Goal: Transaction & Acquisition: Purchase product/service

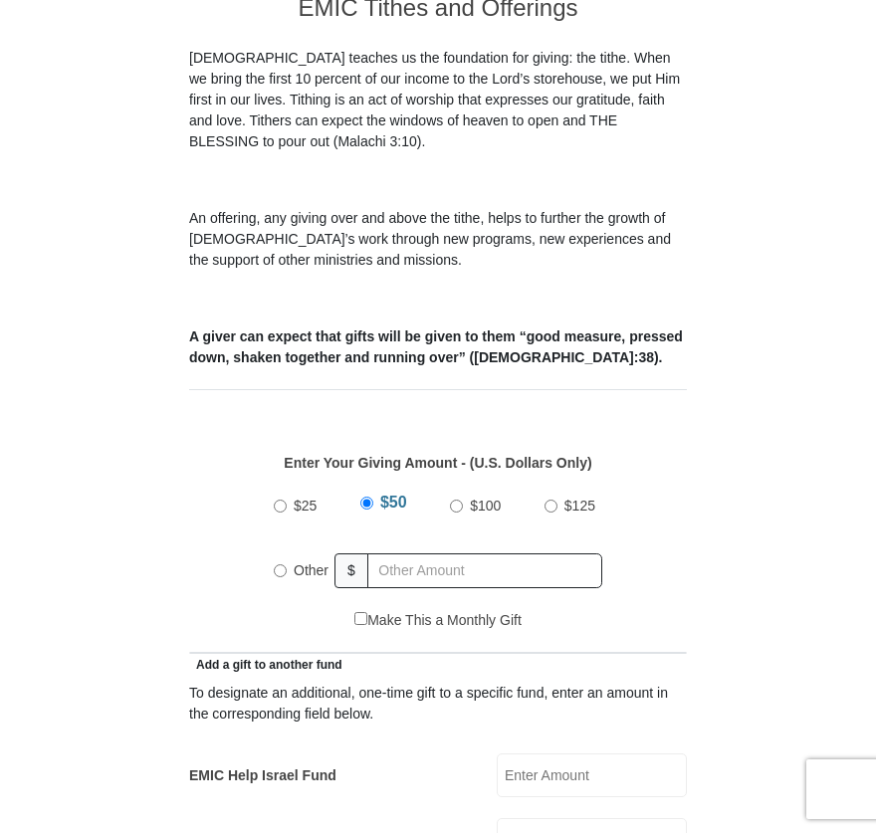
scroll to position [656, 0]
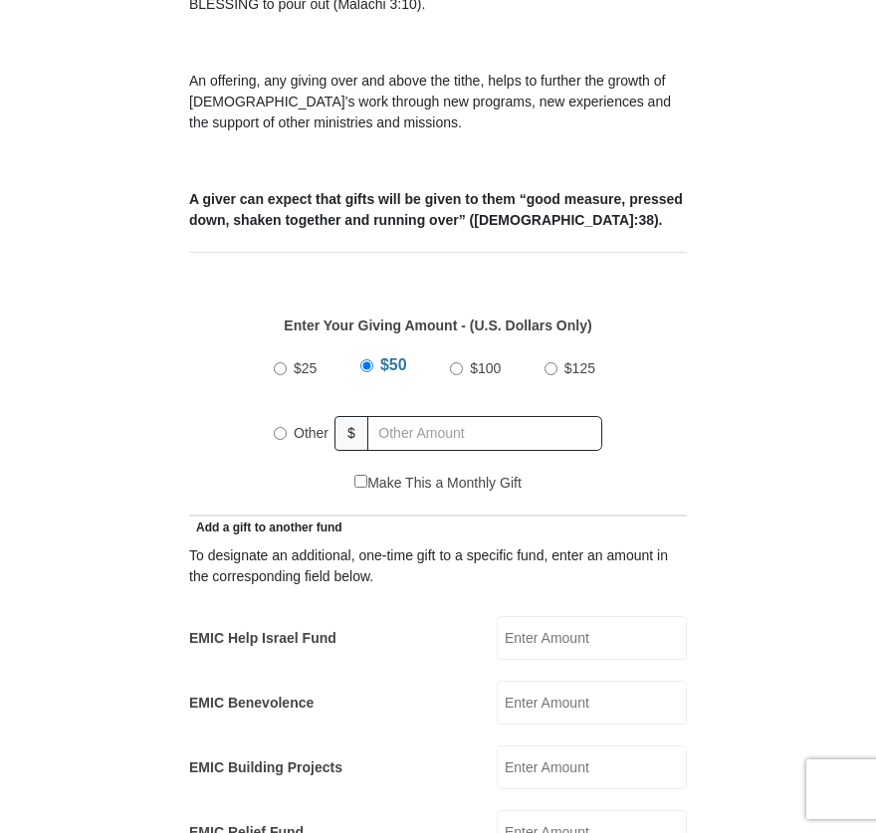
click at [567, 616] on input "EMIC Help Israel Fund" at bounding box center [591, 638] width 190 height 44
type input "25.00"
click at [279, 427] on input "Other" at bounding box center [280, 433] width 13 height 13
radio input "true"
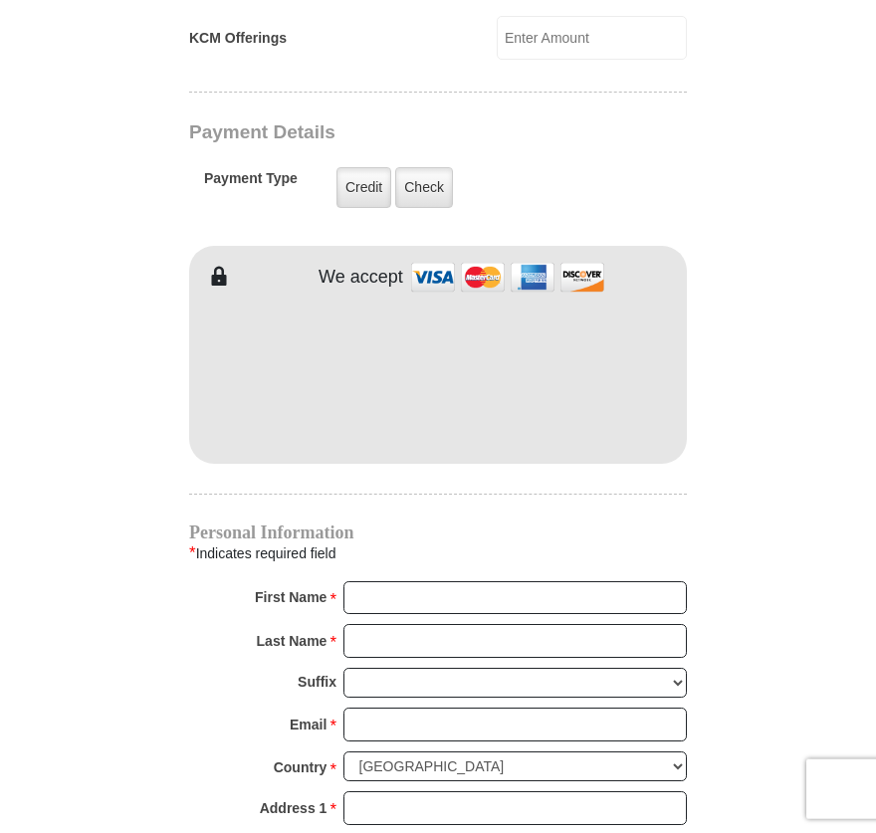
scroll to position [1364, 0]
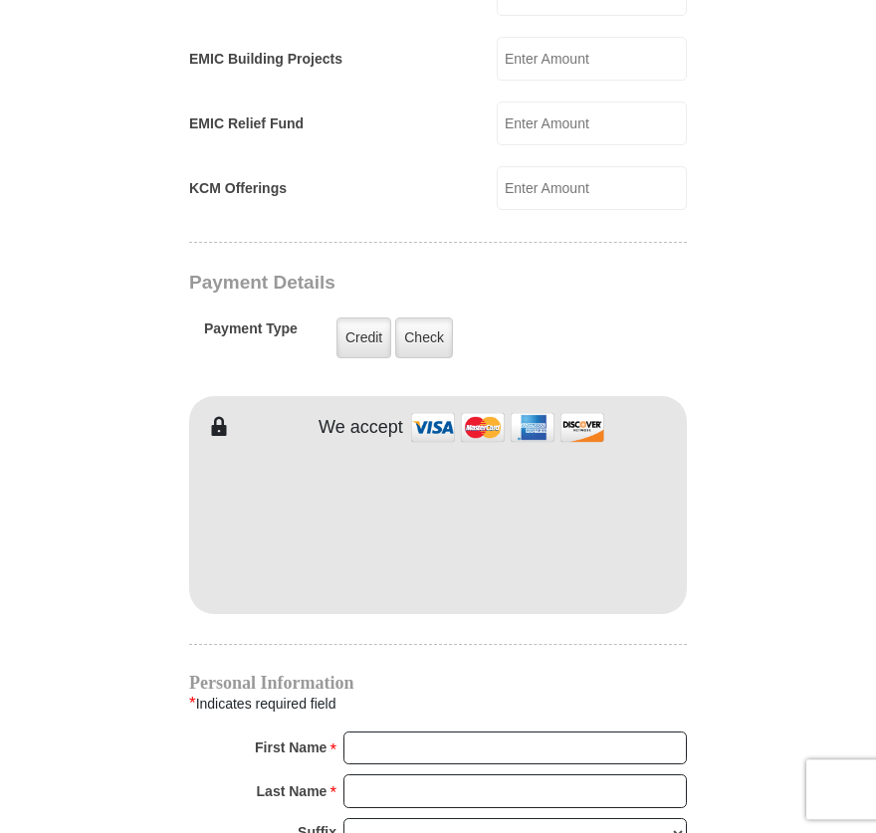
type input "0.00"
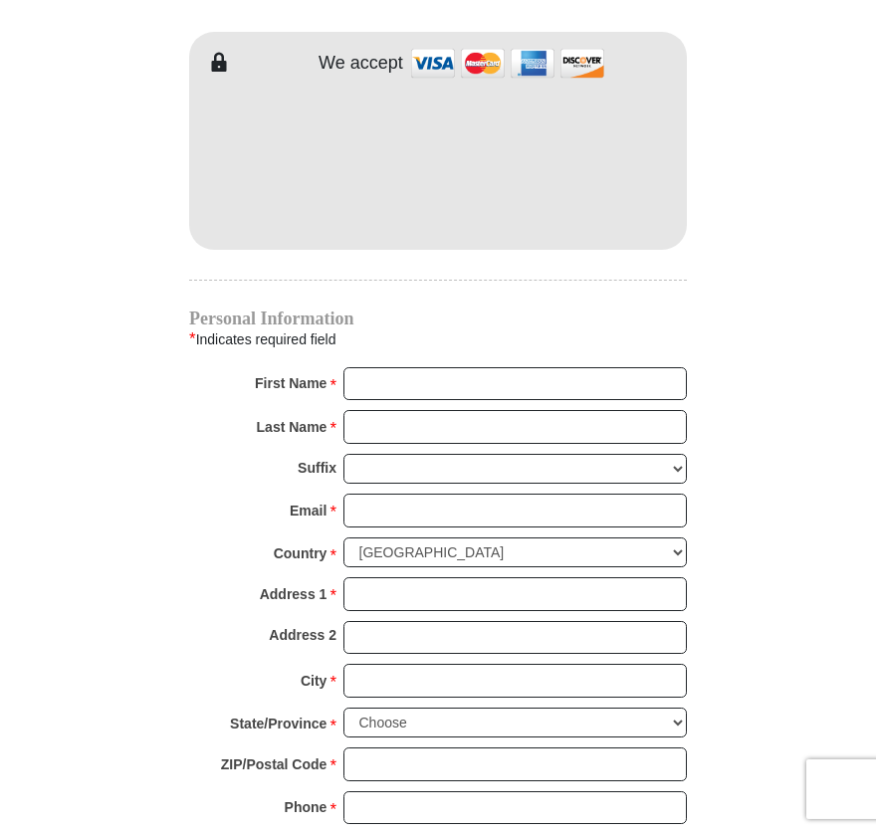
scroll to position [1854, 0]
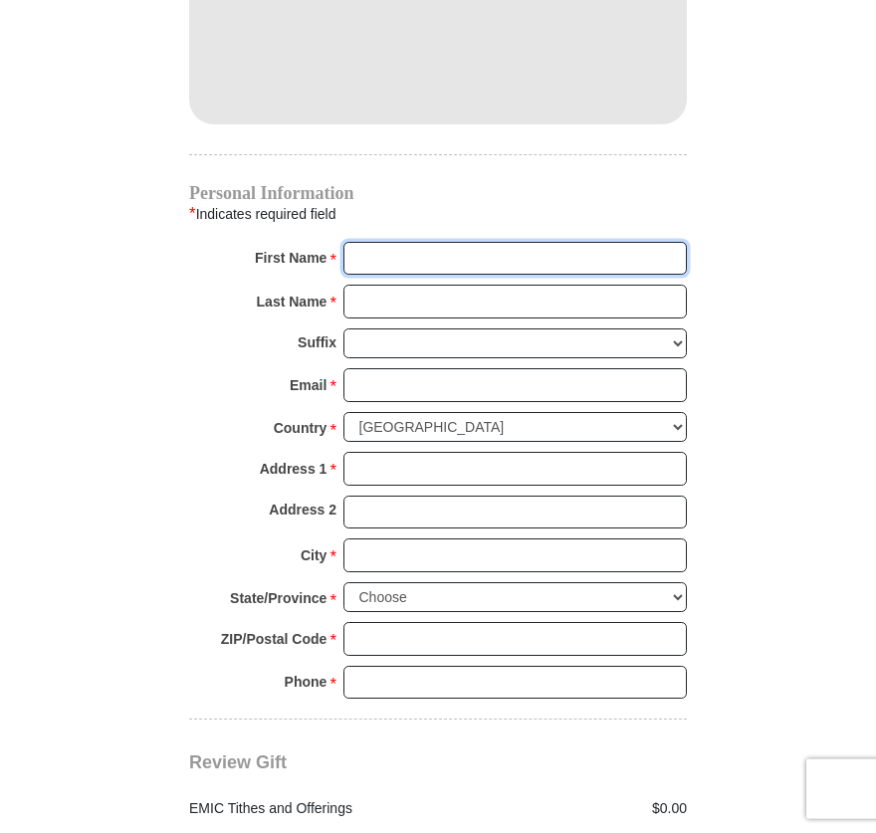
click at [440, 242] on input "First Name *" at bounding box center [514, 259] width 343 height 34
type input "Jan"
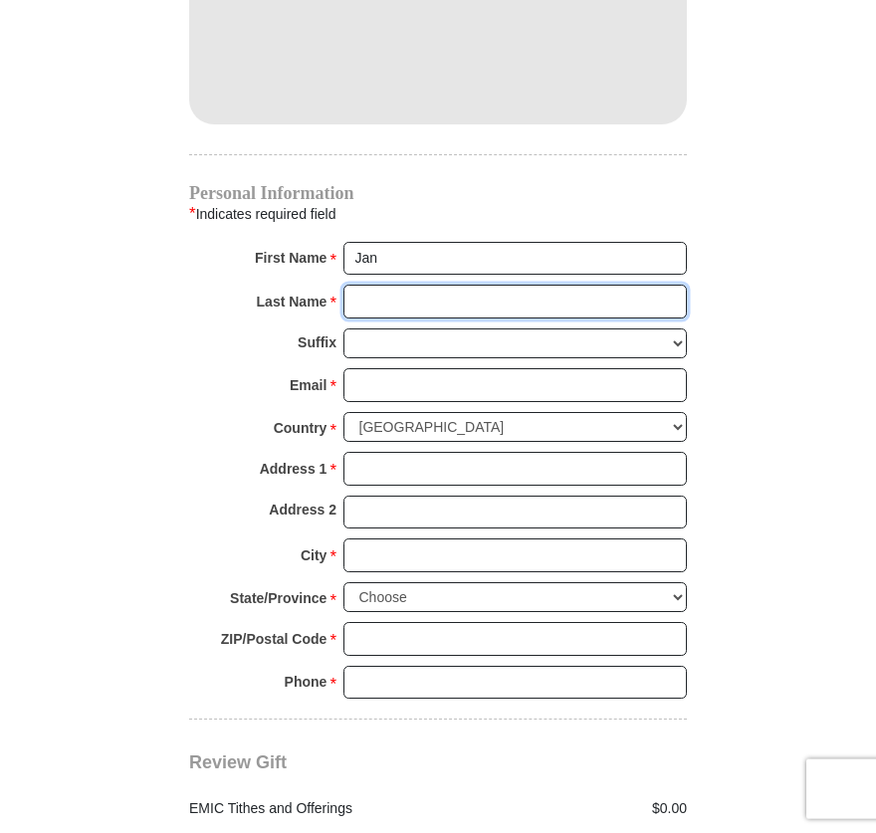
click at [385, 285] on input "Last Name *" at bounding box center [514, 302] width 343 height 34
type input "Cummings"
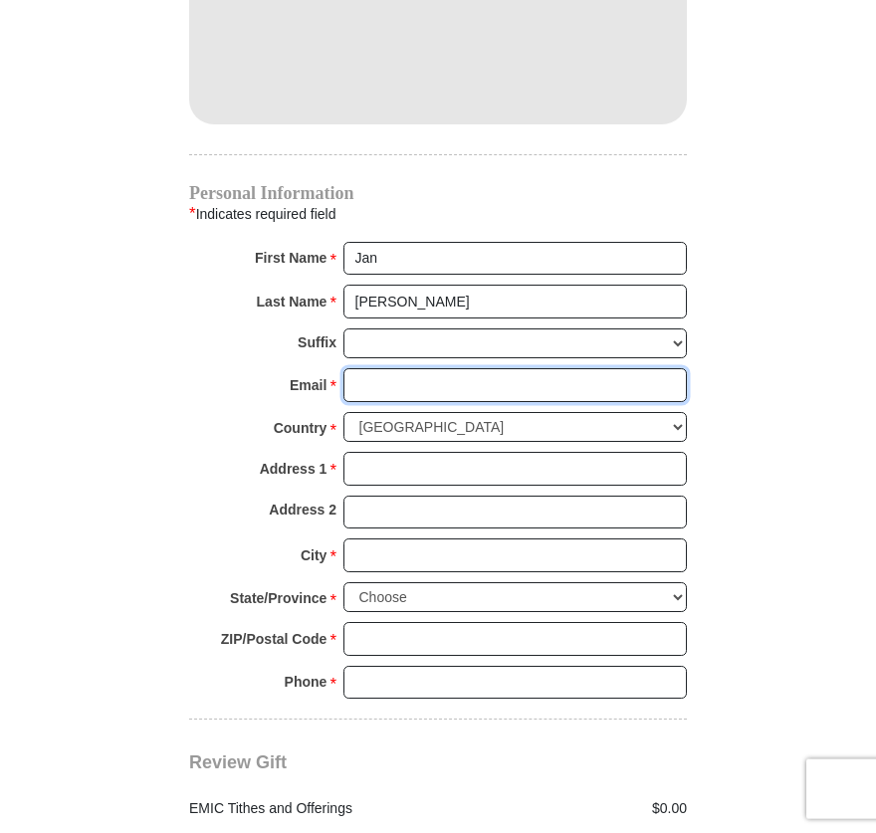
click at [373, 368] on input "Email *" at bounding box center [514, 385] width 343 height 34
type input "jac827dakota@gmail.com"
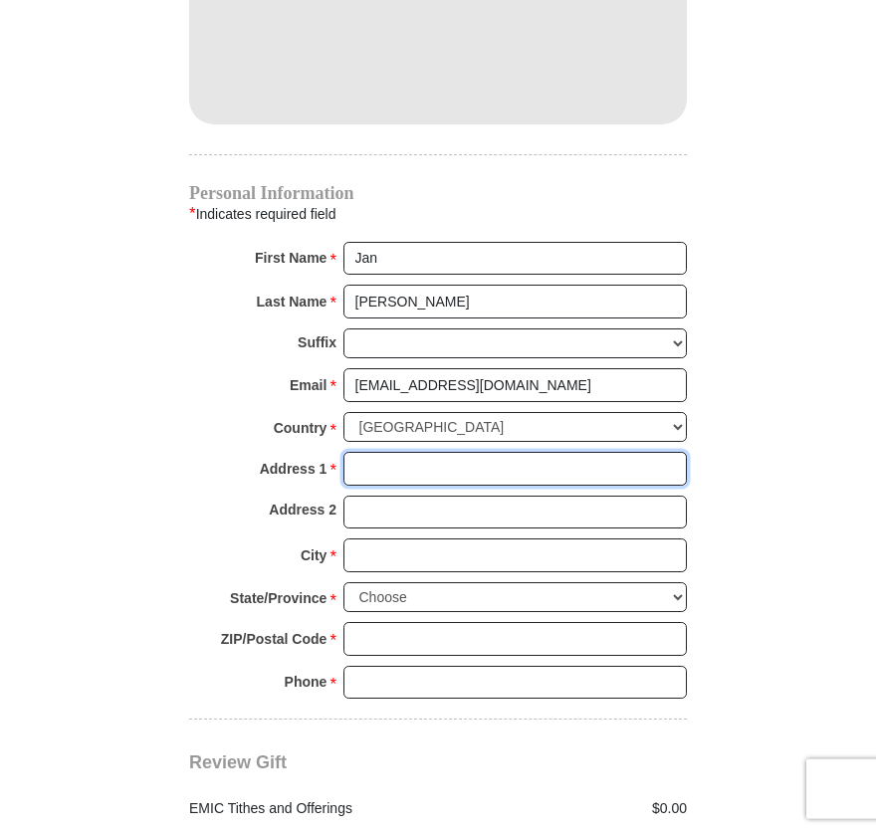
click at [368, 452] on input "Address 1 *" at bounding box center [514, 469] width 343 height 34
type input "12346 Wedgehill Ln"
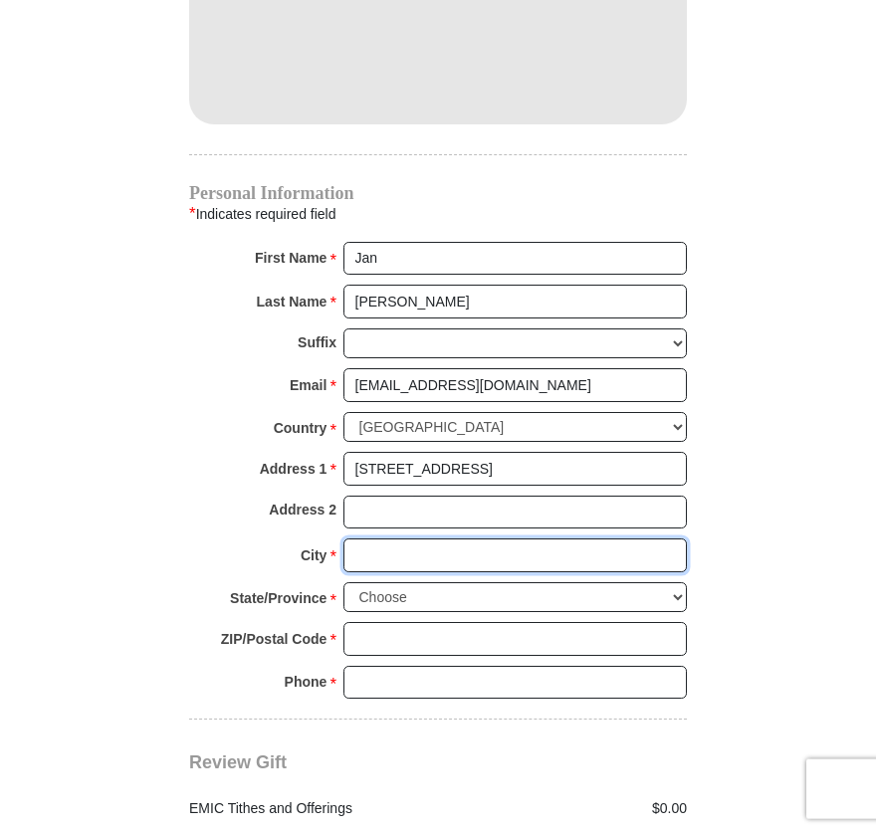
click at [364, 538] on input "City *" at bounding box center [514, 555] width 343 height 34
type input "Houston"
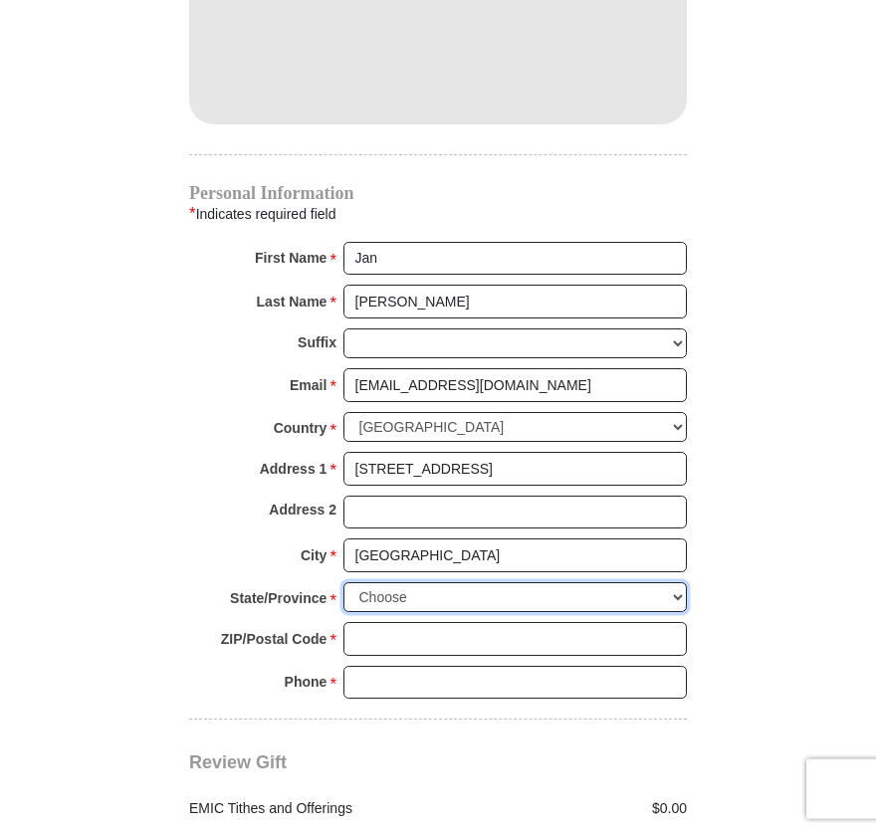
select select "TX"
click option "Texas" at bounding box center [0, 0] width 0 height 0
click at [368, 622] on input "ZIP/Postal Code *" at bounding box center [514, 639] width 343 height 34
click at [366, 622] on input "7" at bounding box center [514, 639] width 343 height 34
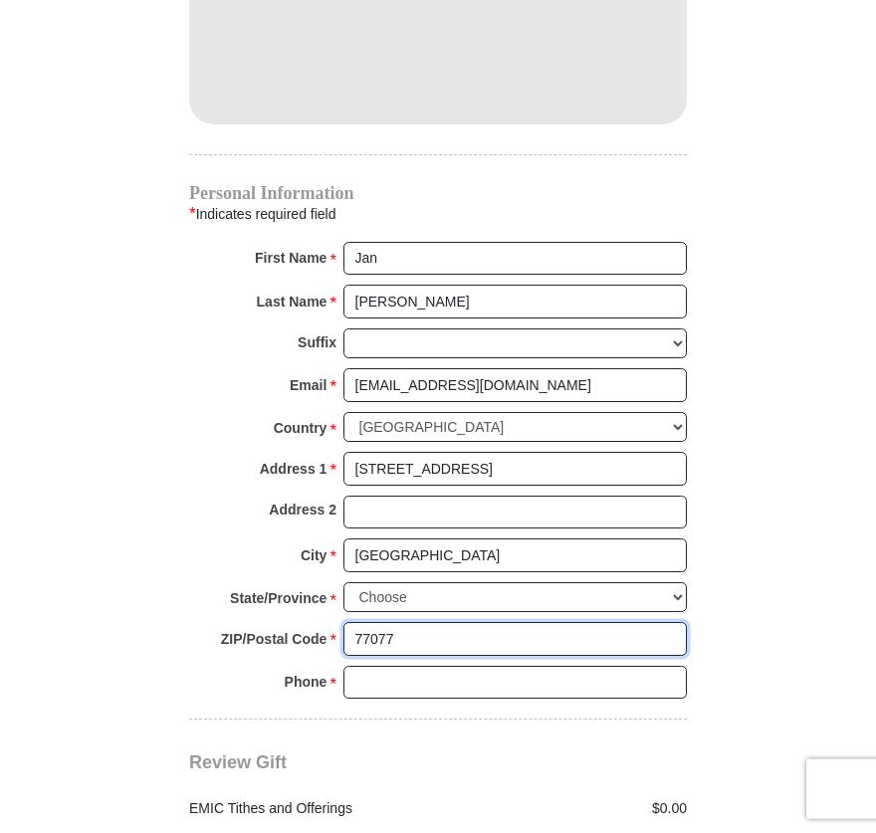
type input "77077"
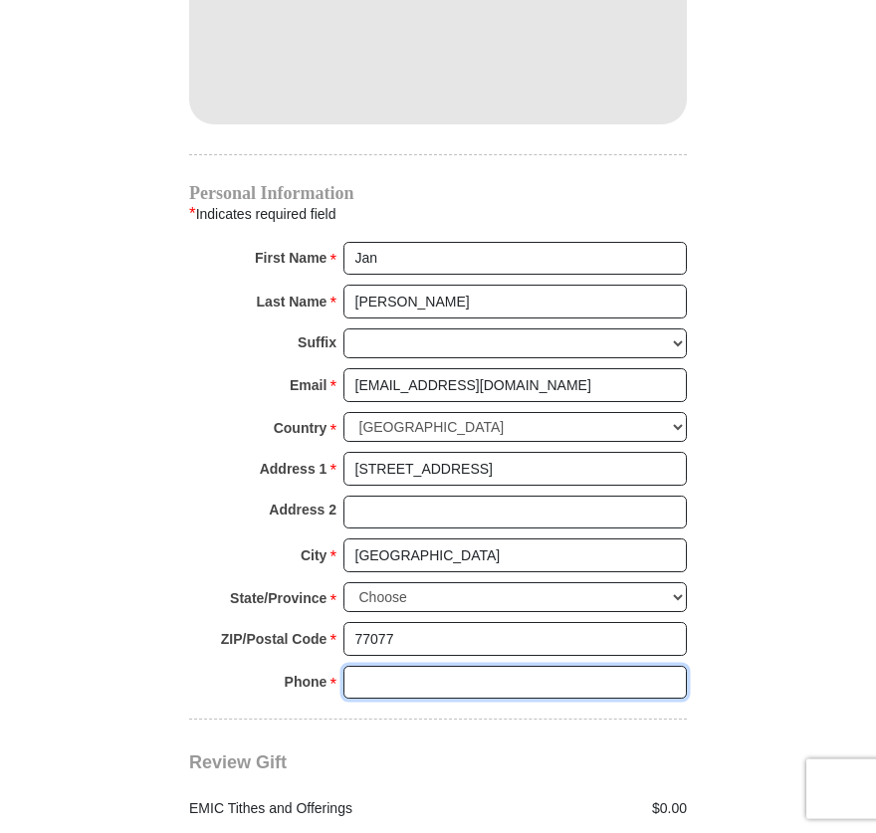
click at [379, 666] on input "Phone * *" at bounding box center [514, 683] width 343 height 34
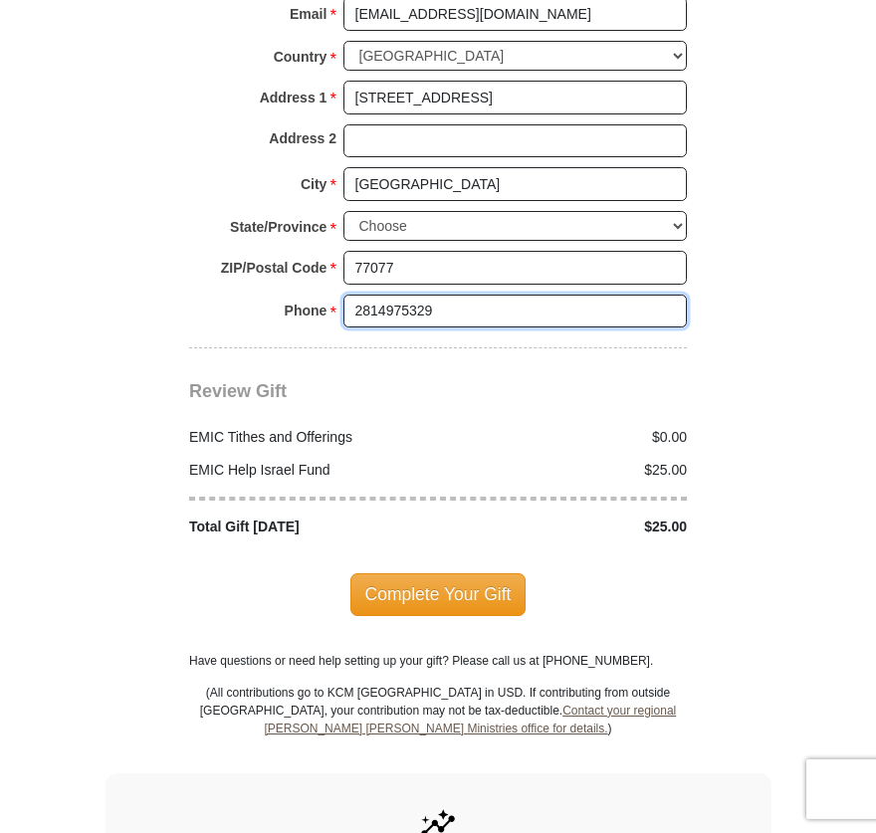
scroll to position [2231, 0]
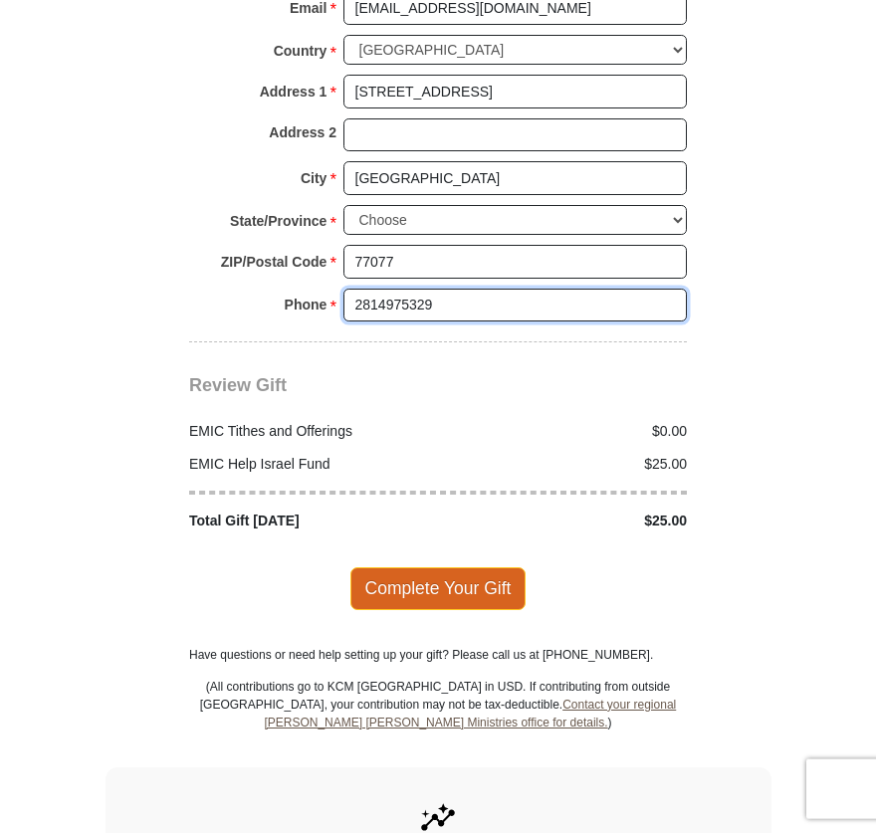
type input "2814975329"
click at [452, 567] on span "Complete Your Gift" at bounding box center [438, 588] width 176 height 42
